Goal: Task Accomplishment & Management: Use online tool/utility

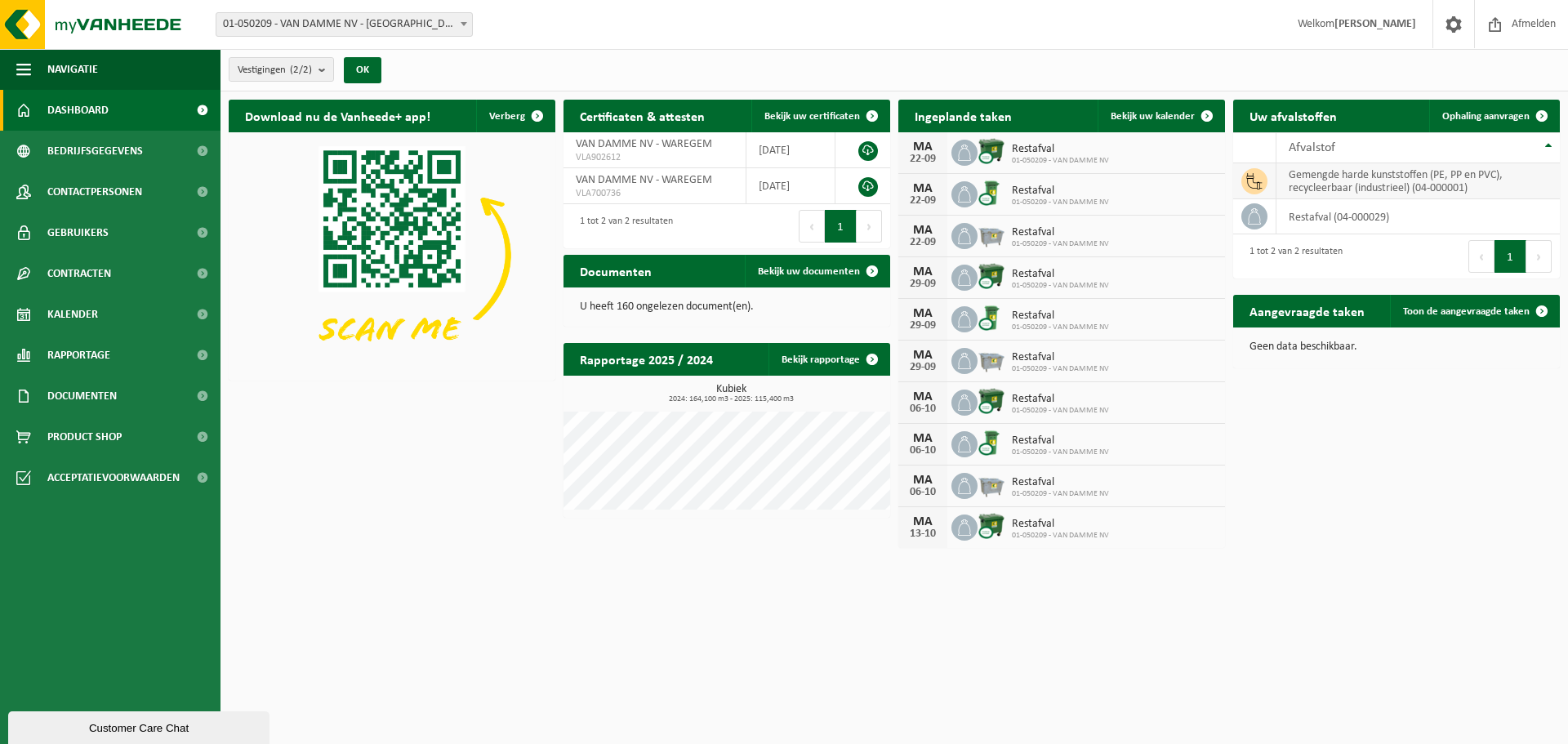
click at [1316, 189] on td "gemengde harde kunststoffen (PE, PP en PVC), recycleerbaar (industrieel) (04-00…" at bounding box center [1418, 181] width 283 height 36
click at [1461, 113] on span "Ophaling aanvragen" at bounding box center [1486, 117] width 87 height 11
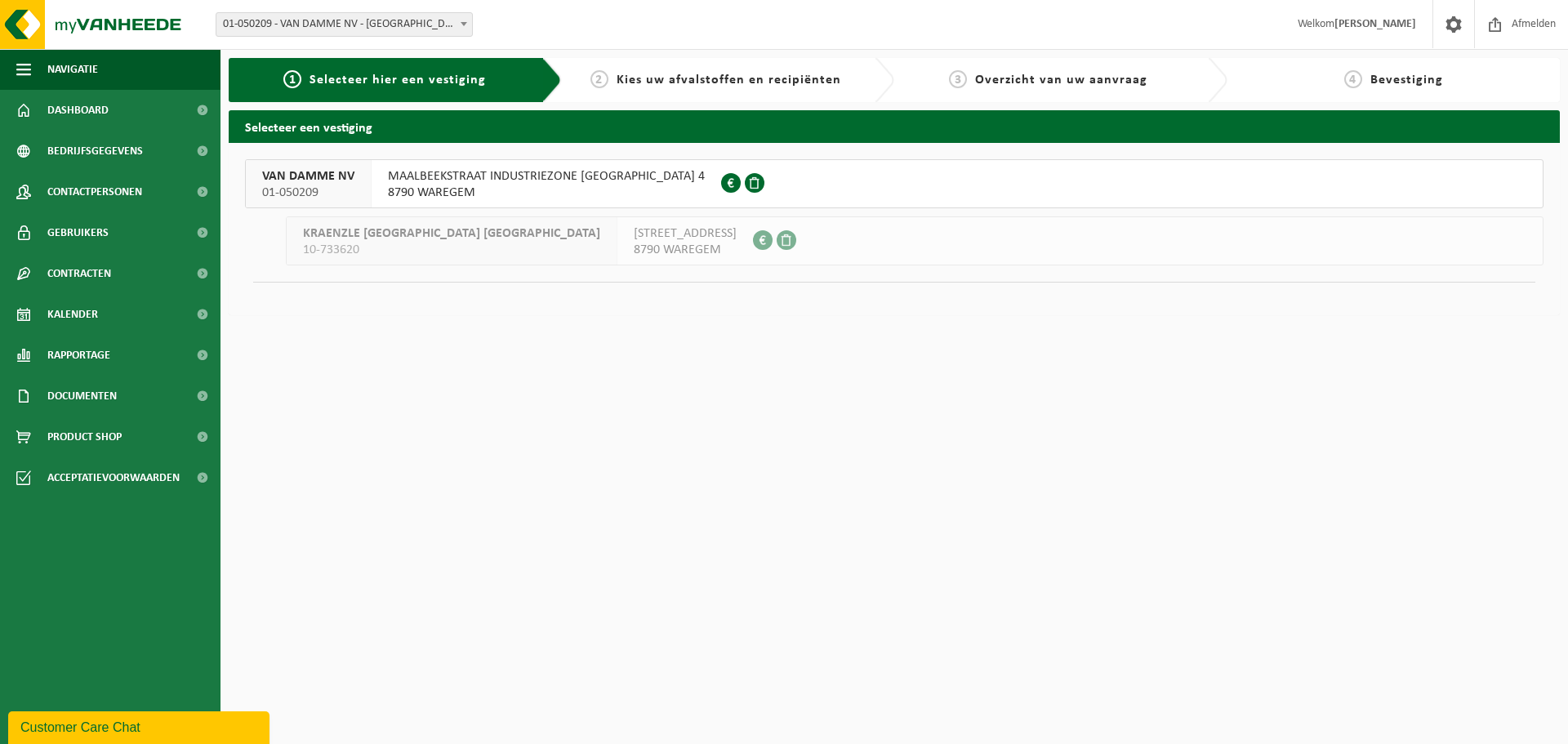
click at [475, 179] on span "MAALBEEKSTRAAT INDUSTRIEZONE [GEOGRAPHIC_DATA] 4" at bounding box center [546, 177] width 317 height 17
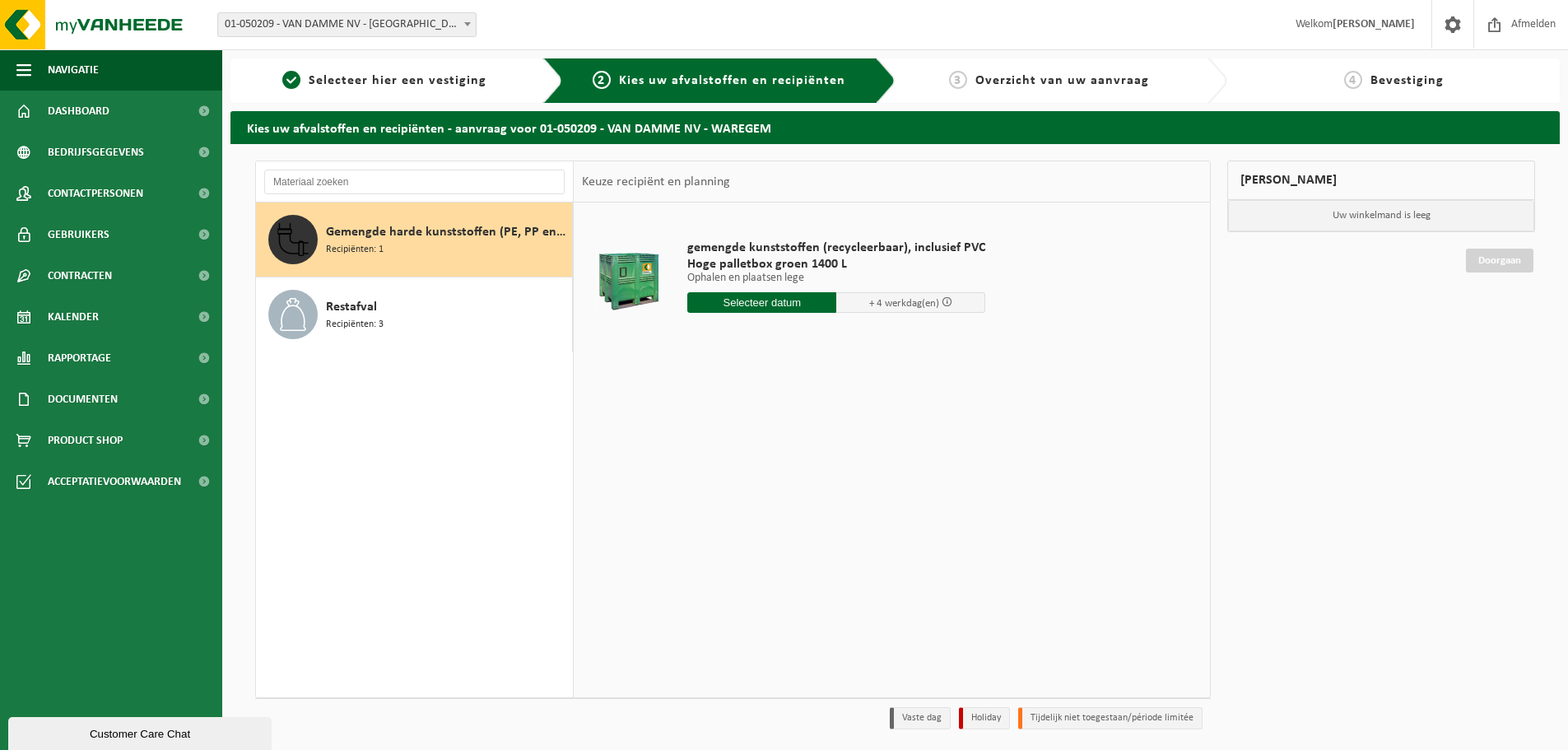
click at [754, 302] on input "text" at bounding box center [762, 302] width 149 height 20
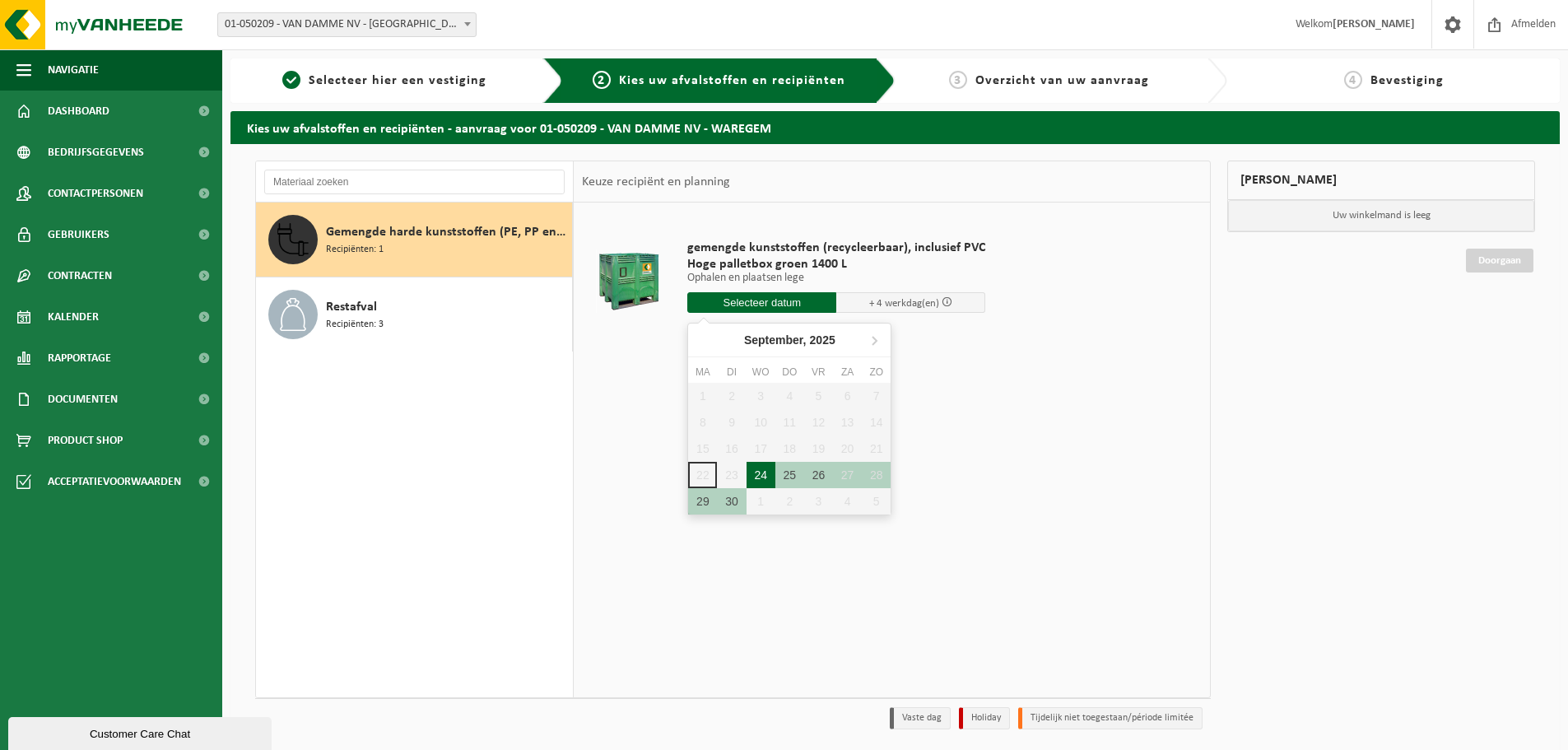
click at [766, 472] on div "24" at bounding box center [761, 475] width 29 height 26
type input "Van 2025-09-24"
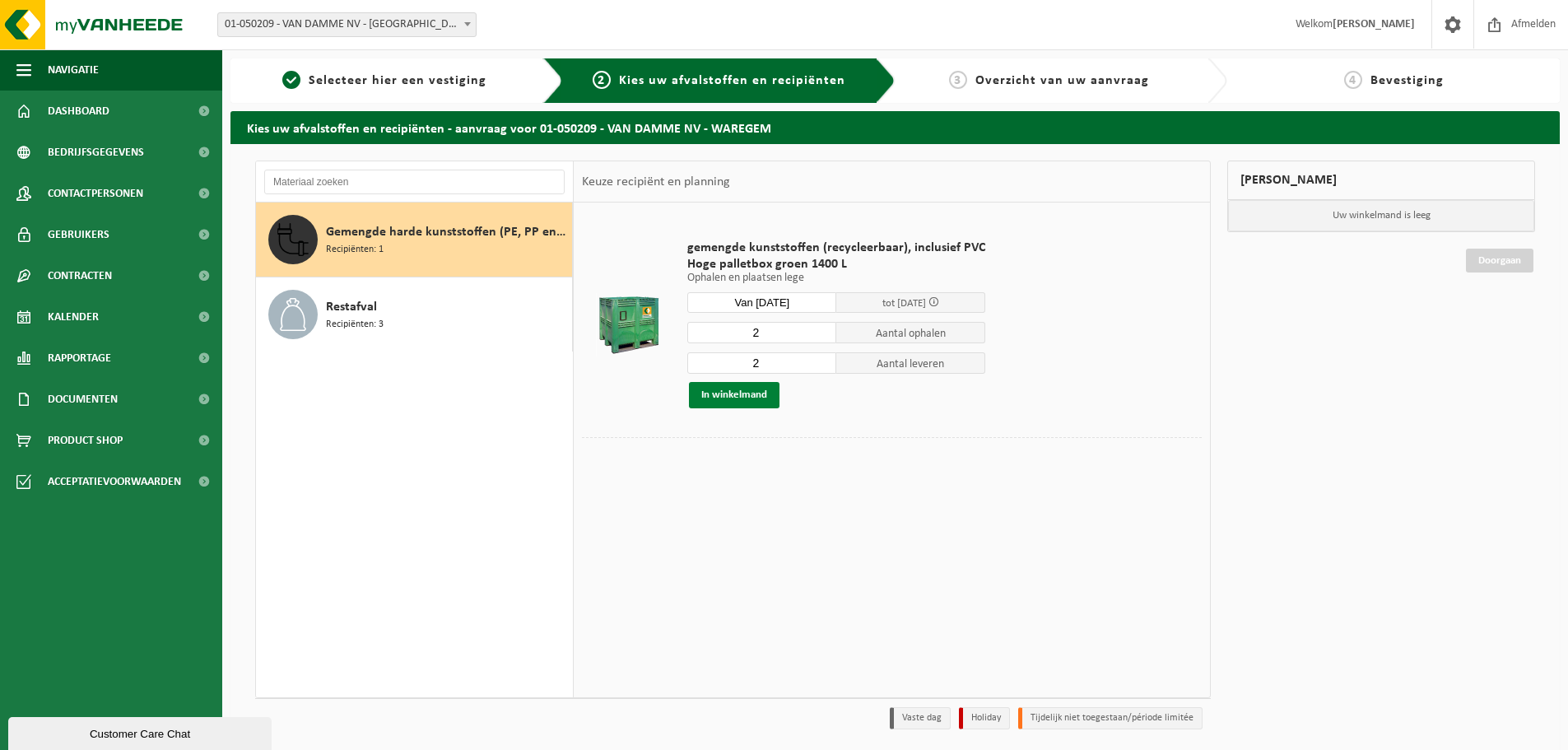
click at [725, 390] on button "In winkelmand" at bounding box center [734, 395] width 91 height 26
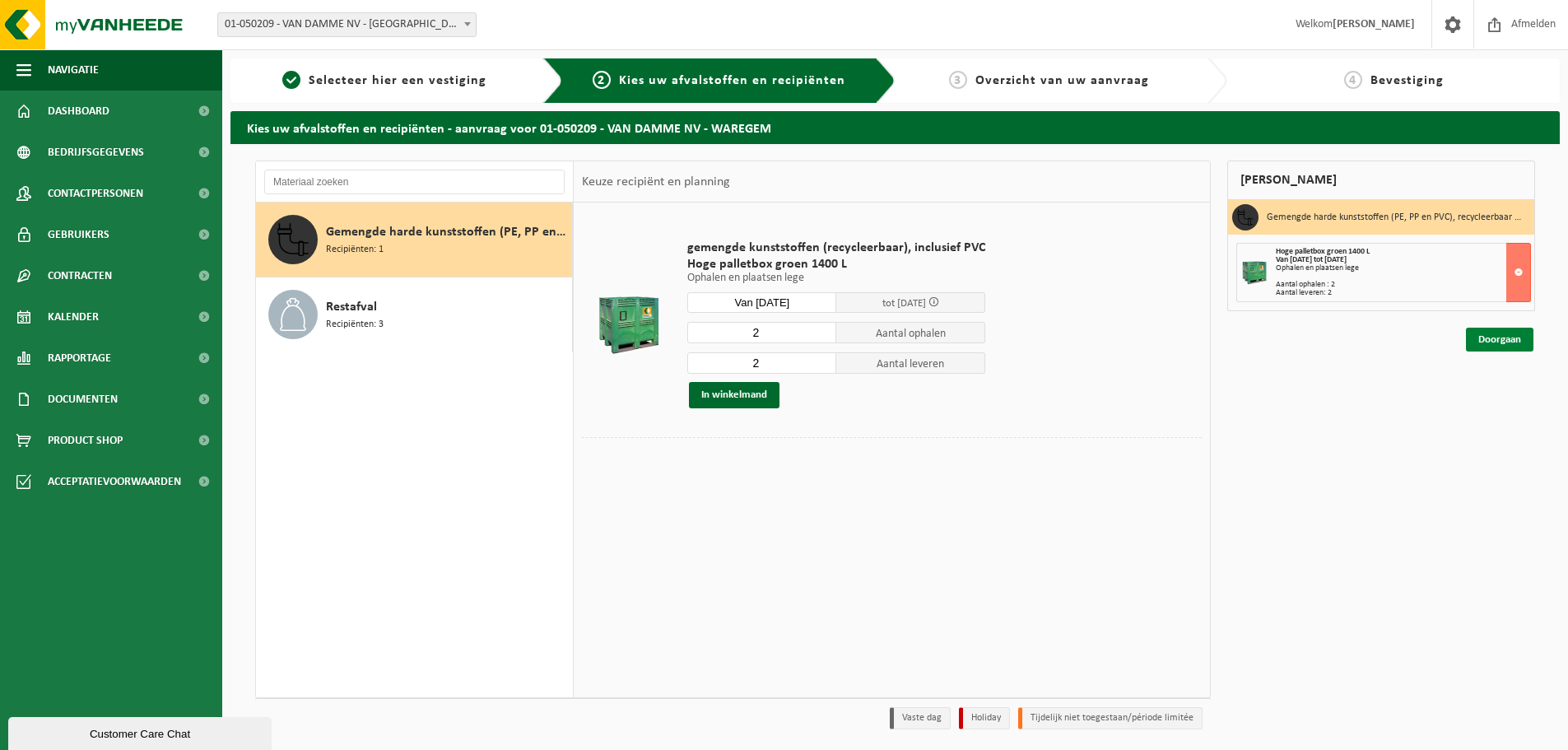
click at [1500, 339] on link "Doorgaan" at bounding box center [1499, 340] width 68 height 24
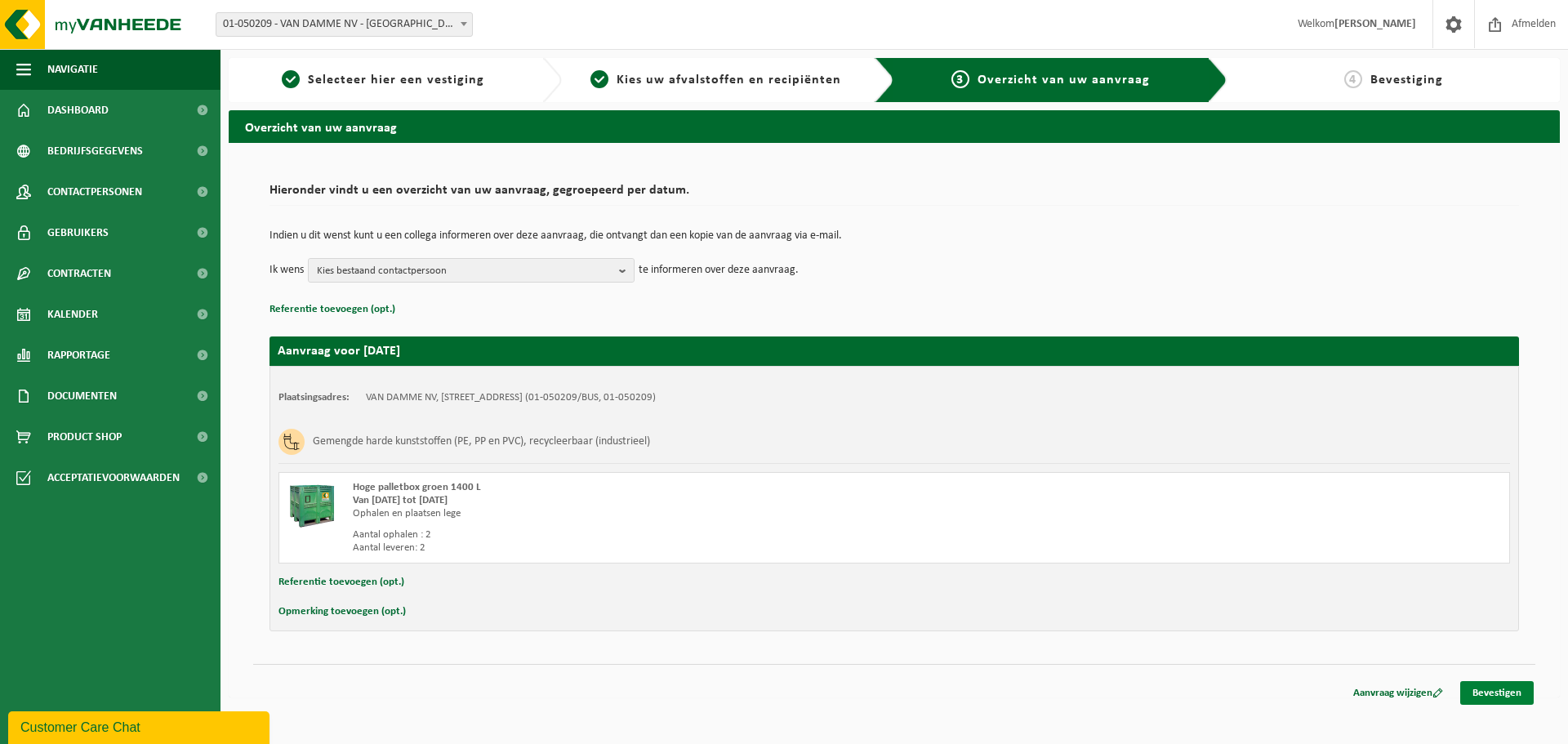
click at [1500, 697] on link "Bevestigen" at bounding box center [1497, 693] width 74 height 24
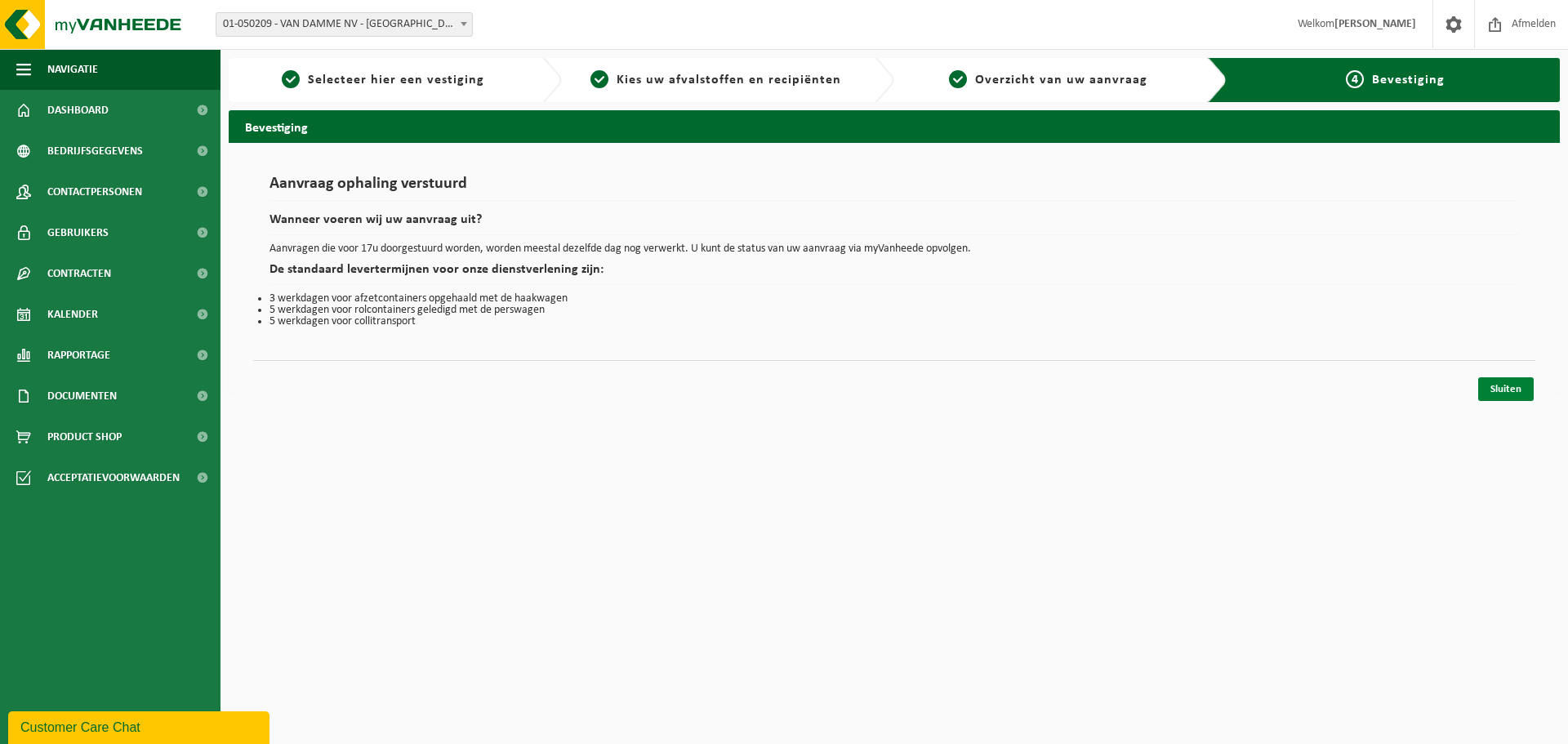
click at [1516, 383] on link "Sluiten" at bounding box center [1506, 389] width 55 height 24
